Goal: Task Accomplishment & Management: Use online tool/utility

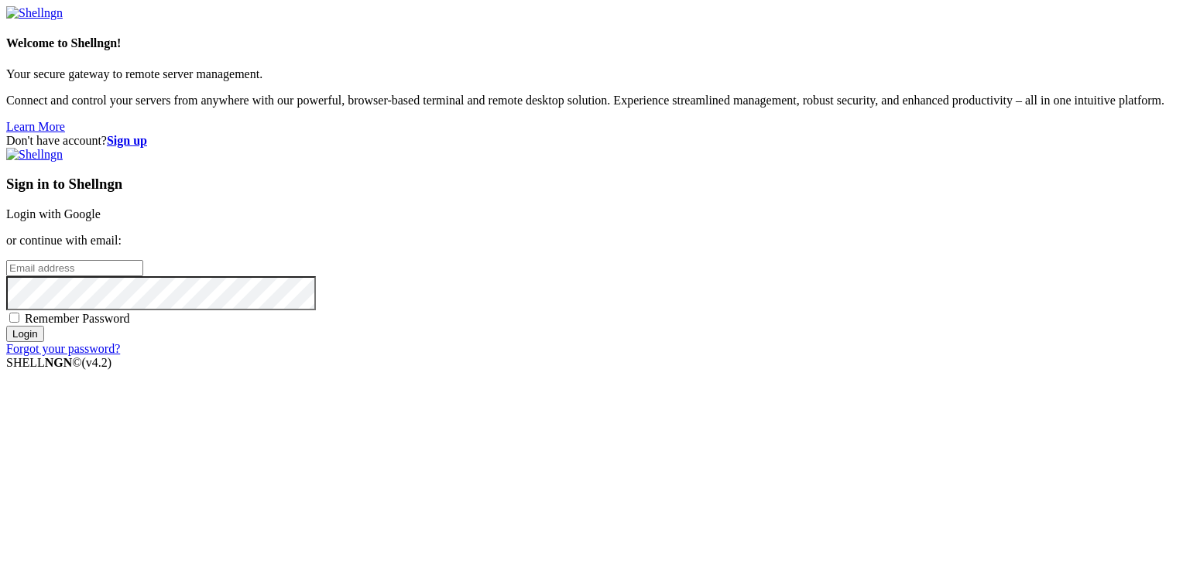
click at [143, 276] on input "email" at bounding box center [74, 268] width 137 height 16
type input "M"
type input "[EMAIL_ADDRESS][DOMAIN_NAME]"
click at [6, 326] on input "Login" at bounding box center [25, 334] width 38 height 16
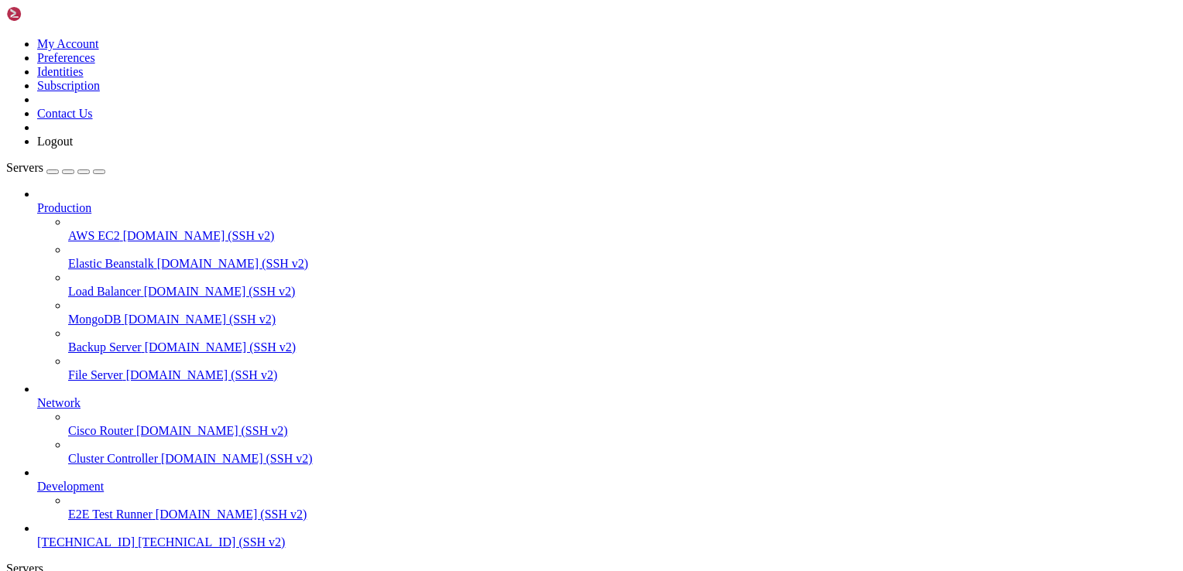
scroll to position [53, 0]
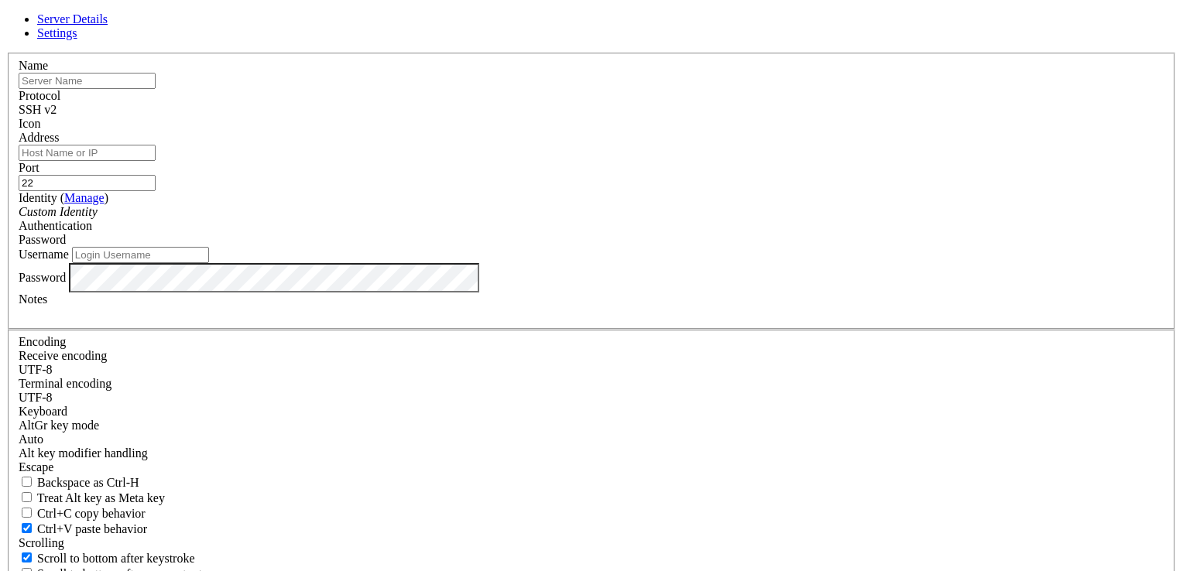
click at [156, 89] on input "text" at bounding box center [87, 81] width 137 height 16
type input "[TECHNICAL_ID]"
click at [156, 161] on input "[TECHNICAL_ID]" at bounding box center [87, 153] width 137 height 16
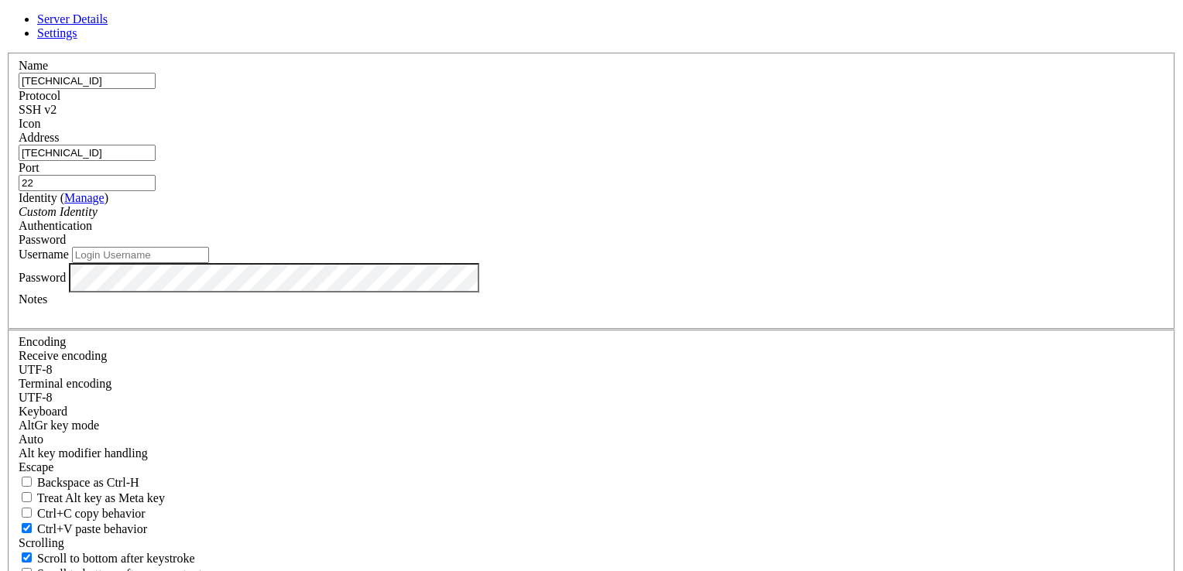
type input "[TECHNICAL_ID]"
click at [209, 263] on input "Username" at bounding box center [140, 255] width 137 height 16
type input "root"
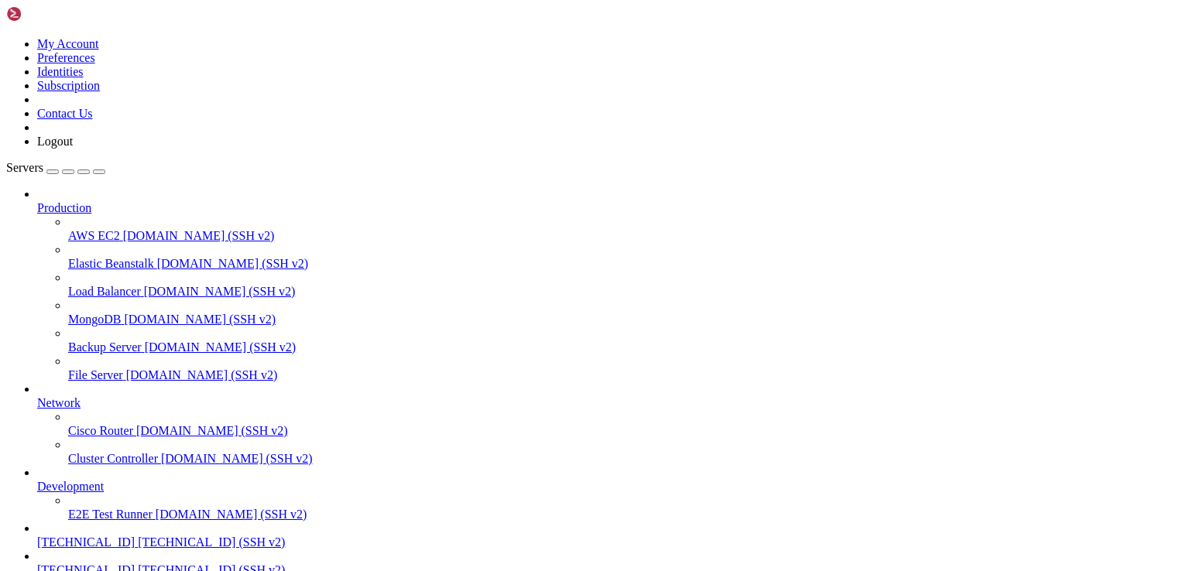
scroll to position [94, 0]
click at [108, 563] on span "[TECHNICAL_ID]" at bounding box center [86, 569] width 98 height 13
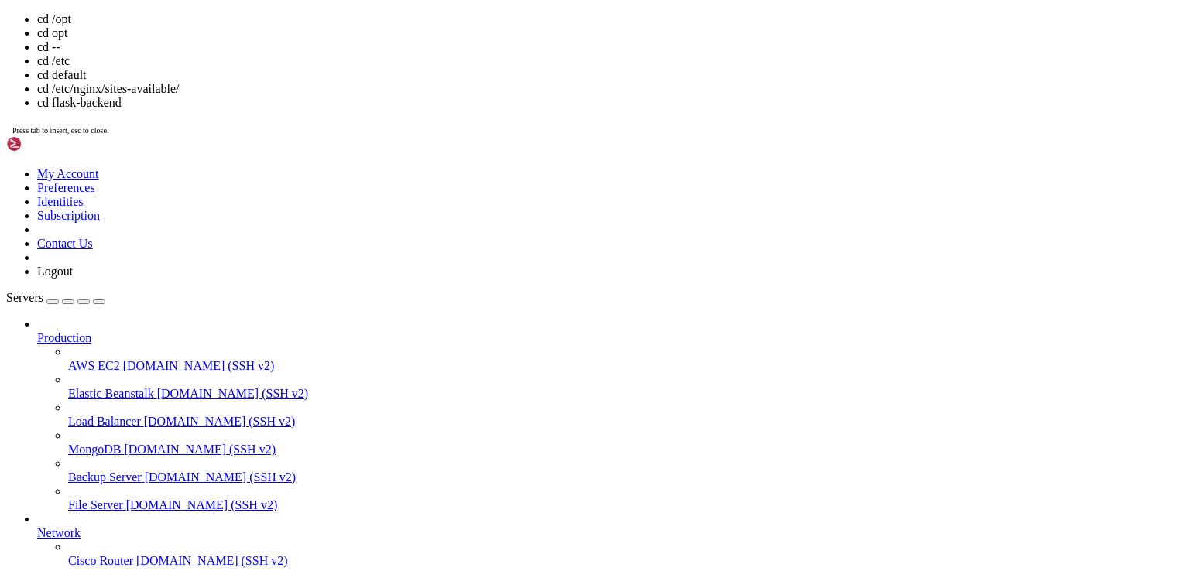
drag, startPoint x: 457, startPoint y: 1467, endPoint x: 324, endPoint y: 1468, distance: 133.9
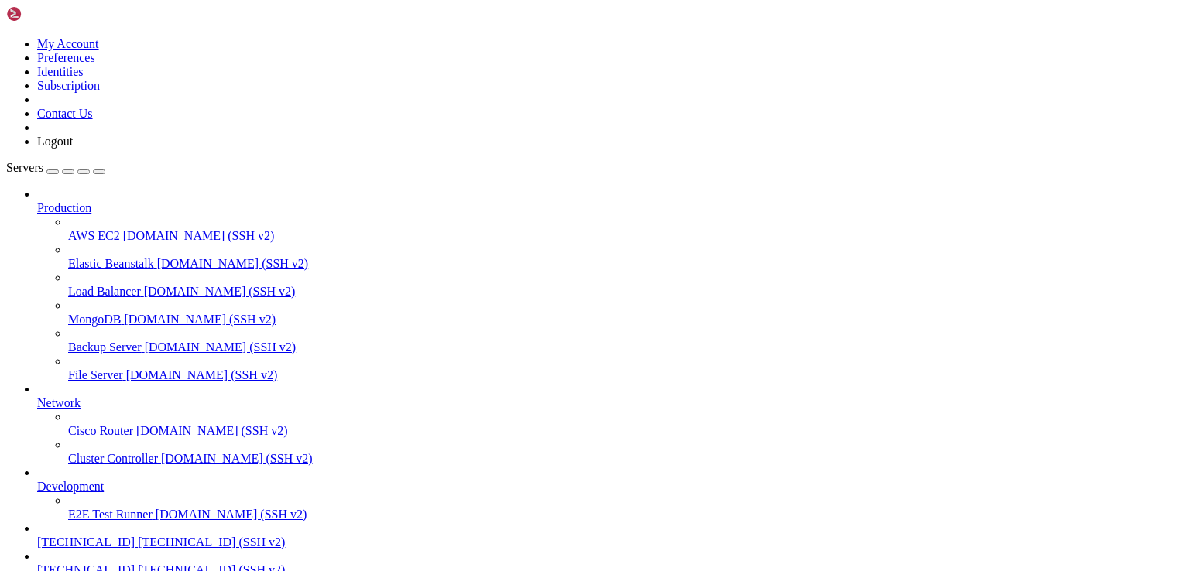
drag, startPoint x: 193, startPoint y: 1362, endPoint x: 176, endPoint y: 1354, distance: 19.0
drag, startPoint x: 204, startPoint y: 947, endPoint x: 158, endPoint y: 1014, distance: 80.7
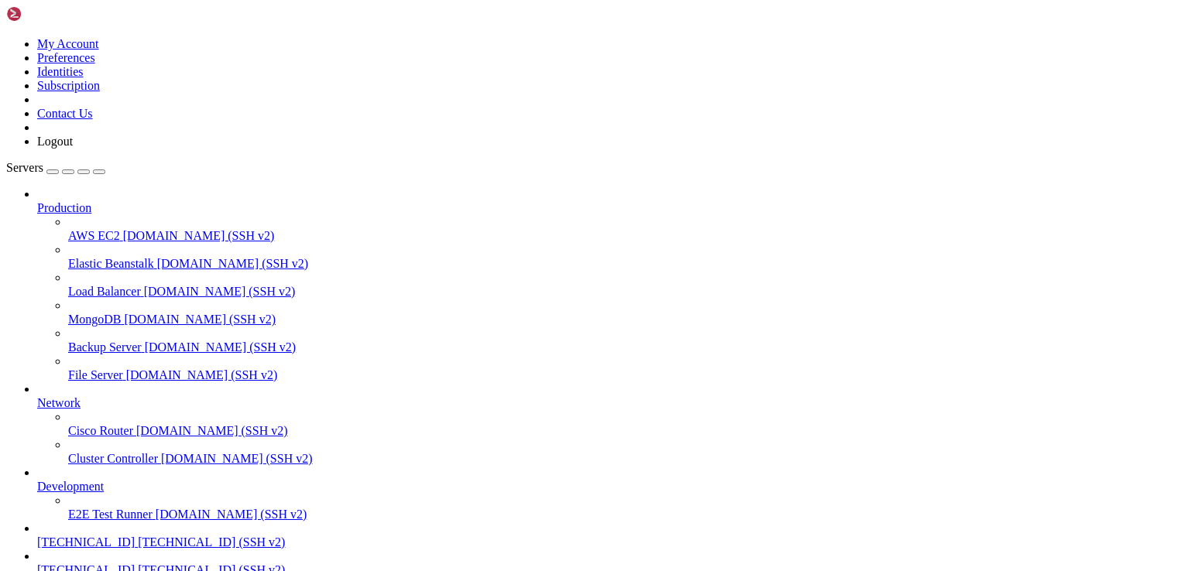
drag, startPoint x: 295, startPoint y: 957, endPoint x: 26, endPoint y: 908, distance: 273.7
drag, startPoint x: 392, startPoint y: 1134, endPoint x: 284, endPoint y: 1171, distance: 114.5
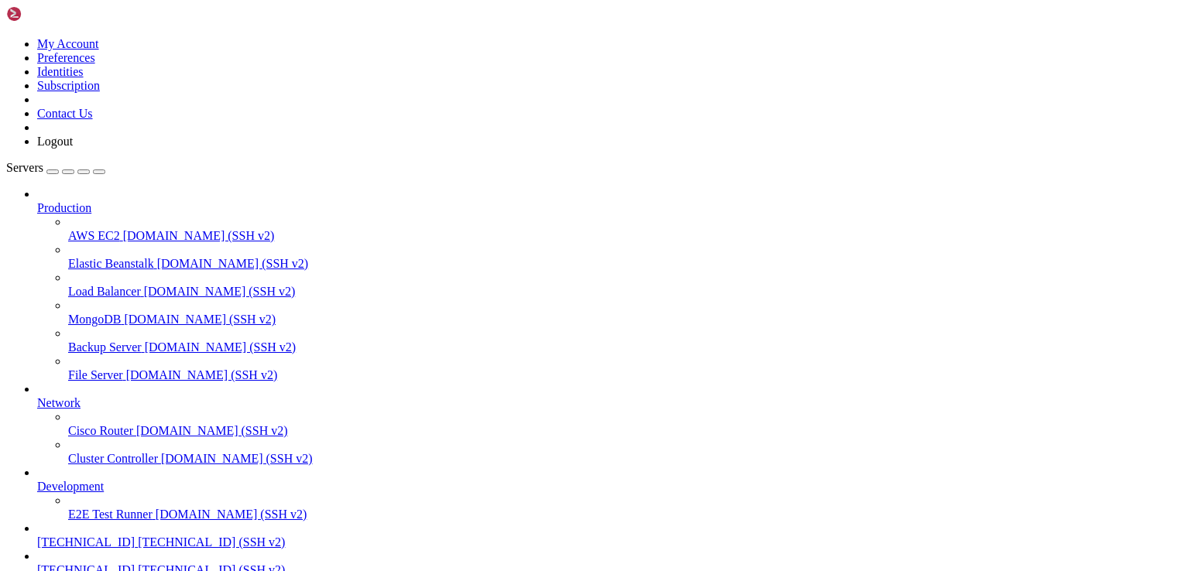
drag, startPoint x: 426, startPoint y: 1230, endPoint x: 333, endPoint y: 1224, distance: 93.9
drag, startPoint x: 837, startPoint y: 1340, endPoint x: 30, endPoint y: 982, distance: 882.9
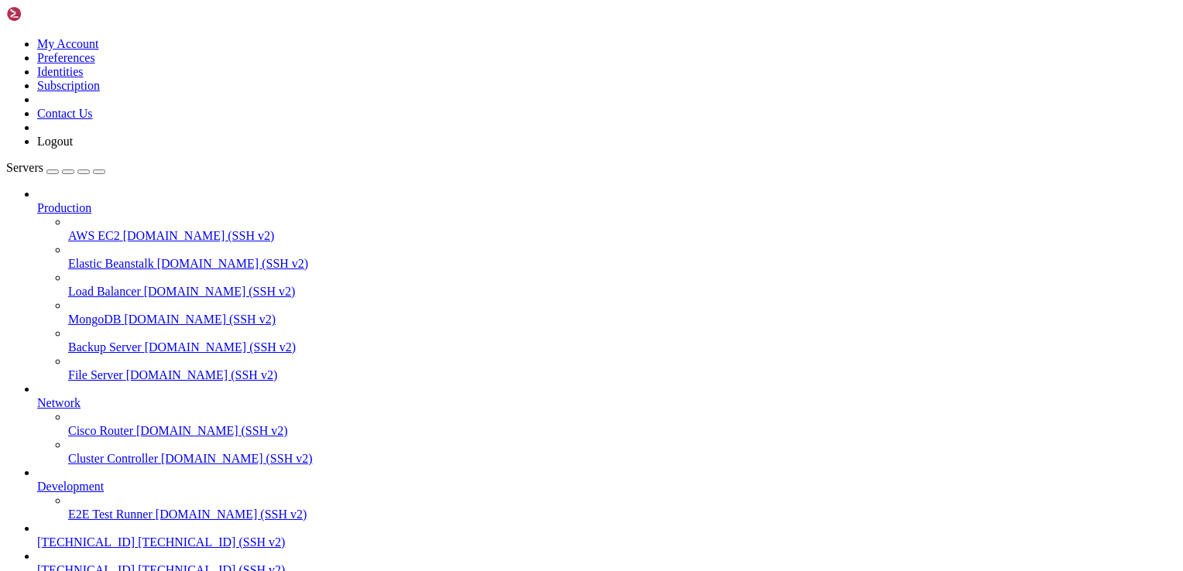
scroll to position [1355, 0]
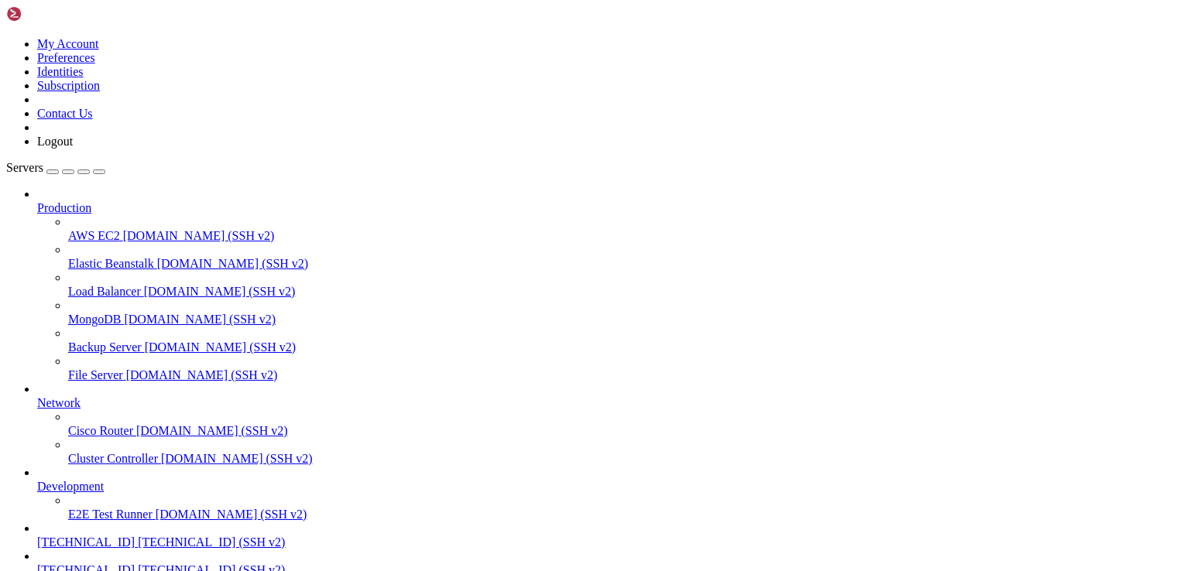
drag, startPoint x: 213, startPoint y: 920, endPoint x: 163, endPoint y: 988, distance: 84.2
